Goal: Check status: Check status

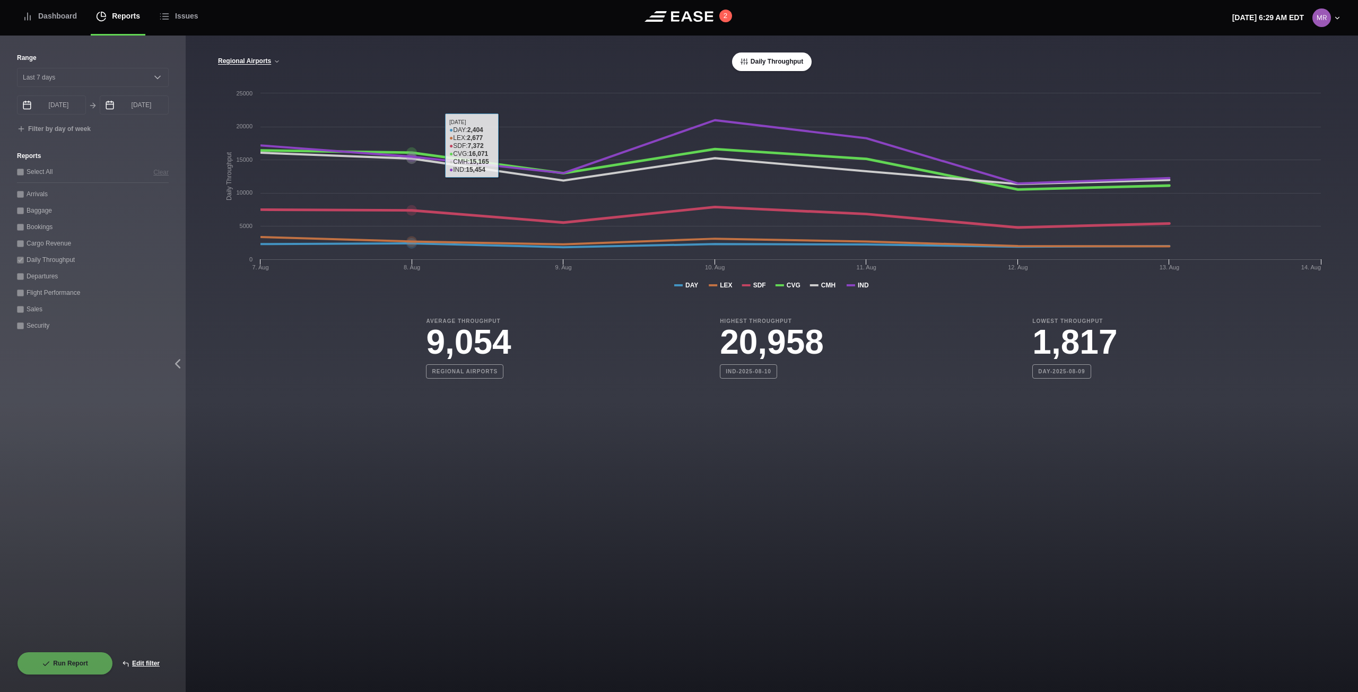
select select "7"
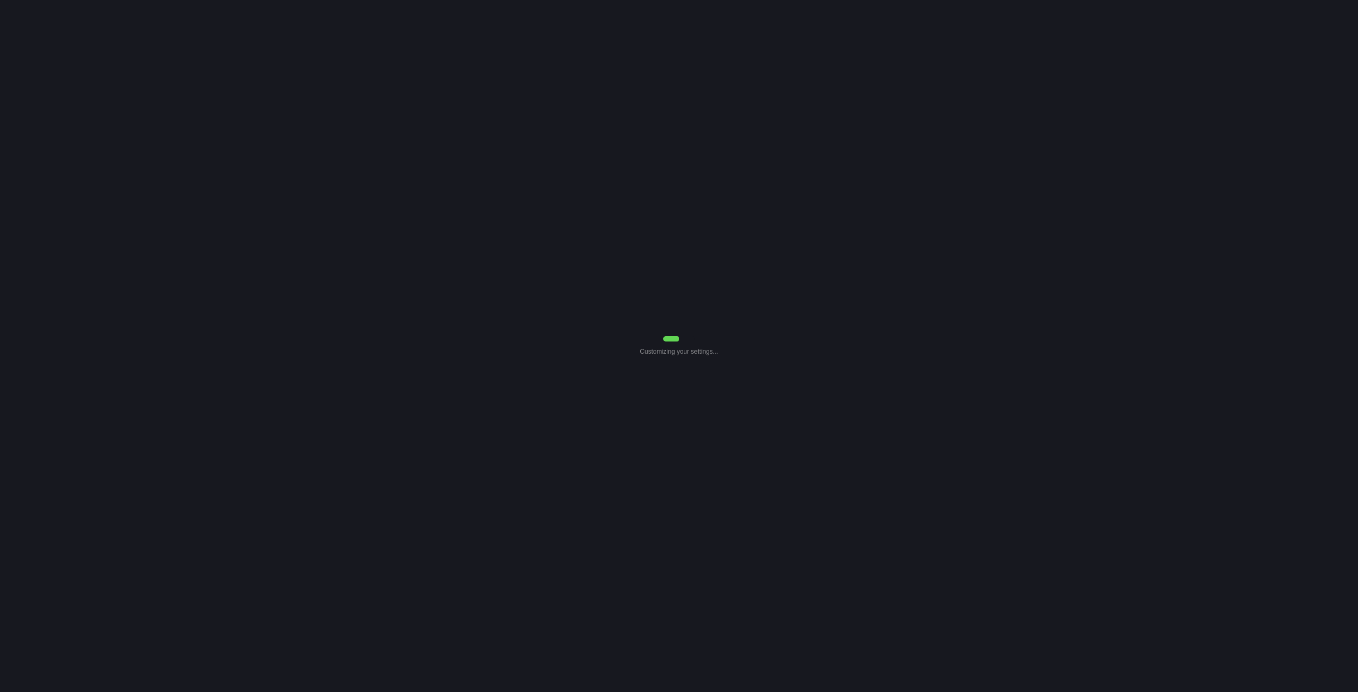
select select "7"
